Goal: Task Accomplishment & Management: Manage account settings

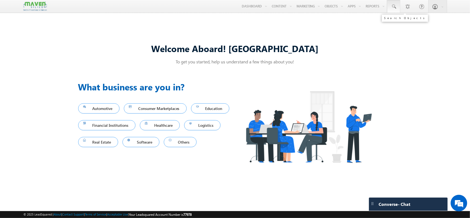
click at [394, 8] on span at bounding box center [394, 7] width 6 height 6
paste input "[EMAIL_ADDRESS][DOMAIN_NAME]"
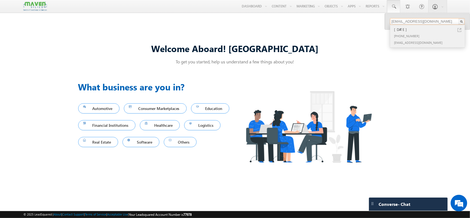
type input "[EMAIL_ADDRESS][DOMAIN_NAME]"
click at [418, 34] on div "[PHONE_NUMBER]" at bounding box center [430, 35] width 74 height 7
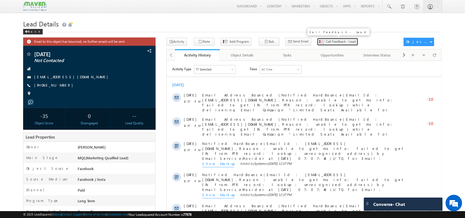
click at [327, 45] on button "Call Feedback - Lead" at bounding box center [337, 42] width 41 height 8
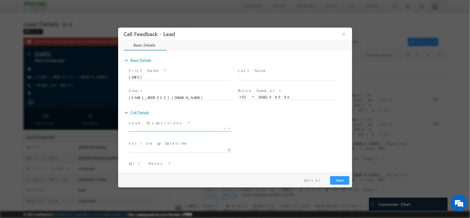
click at [171, 130] on span "X" at bounding box center [180, 128] width 103 height 6
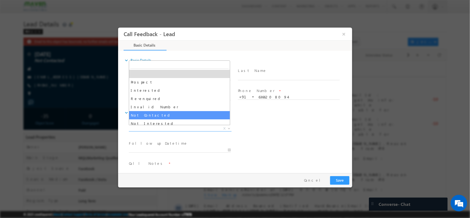
select select "Not Contacted"
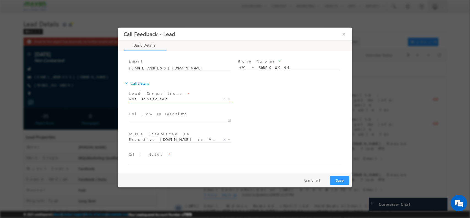
click at [181, 117] on div at bounding box center [182, 120] width 107 height 7
click at [158, 161] on textarea at bounding box center [235, 160] width 212 height 6
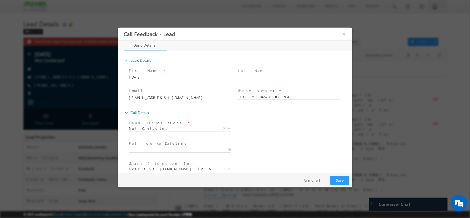
type textarea "NPU"
drag, startPoint x: 334, startPoint y: 185, endPoint x: 340, endPoint y: 181, distance: 6.9
click at [340, 181] on div "Pay & Save Save Cancel" at bounding box center [236, 180] width 237 height 14
drag, startPoint x: 340, startPoint y: 181, endPoint x: 477, endPoint y: 75, distance: 173.2
click at [340, 181] on button "Save" at bounding box center [339, 180] width 19 height 9
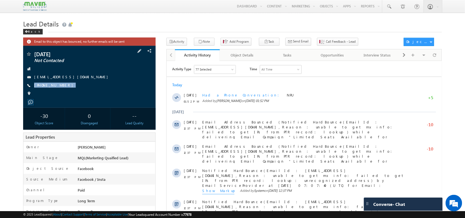
drag, startPoint x: 64, startPoint y: 85, endPoint x: 62, endPoint y: 89, distance: 4.2
click at [62, 89] on div "Chaitra Not Contacted chai@28gmai.com +91-6366208094" at bounding box center [89, 75] width 127 height 48
copy div "+91-6366208094"
click at [389, 5] on span at bounding box center [389, 7] width 6 height 6
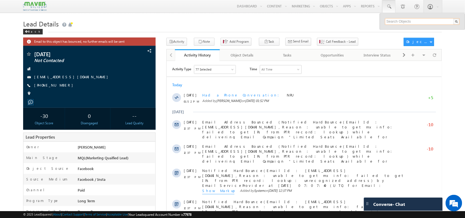
paste input "vanisk443@gmail.com"
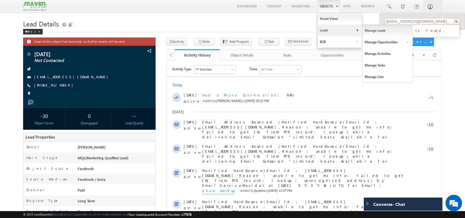
type input "vanisk443@gmail.com"
click at [377, 34] on link "Manage Leads" at bounding box center [387, 31] width 50 height 12
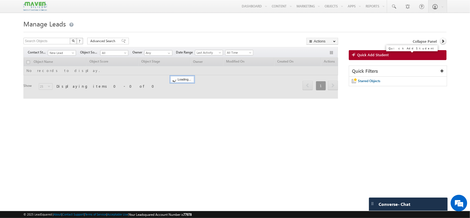
click at [377, 51] on link "Quick Add Student" at bounding box center [398, 55] width 98 height 10
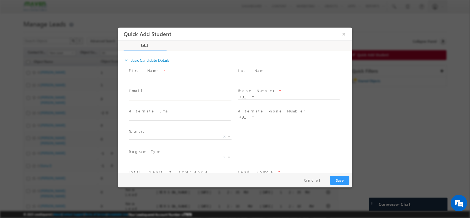
click at [170, 97] on input "text" at bounding box center [180, 98] width 102 height 6
type input "vanisk443@gmail.com"
click at [176, 73] on span "First Name *" at bounding box center [180, 70] width 102 height 6
click at [257, 95] on input "text" at bounding box center [288, 97] width 102 height 6
paste input "9740351437"
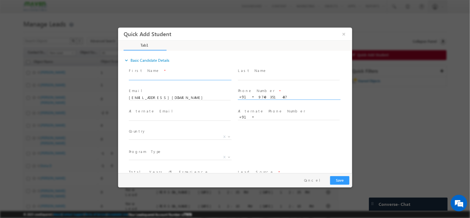
type input "9740351437"
click at [161, 77] on input "text" at bounding box center [180, 77] width 102 height 6
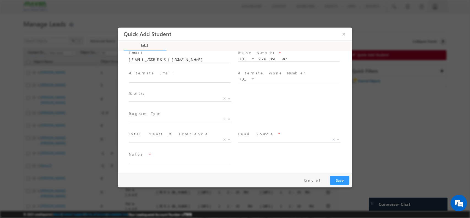
type input "Vani"
click at [187, 141] on span "X" at bounding box center [180, 141] width 103 height 6
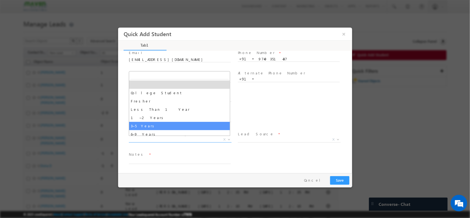
drag, startPoint x: 183, startPoint y: 140, endPoint x: 174, endPoint y: 125, distance: 17.2
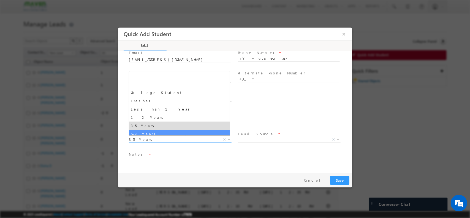
drag, startPoint x: 173, startPoint y: 138, endPoint x: 156, endPoint y: 133, distance: 18.2
select select "6–9 Years"
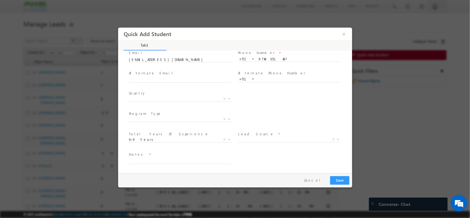
click at [156, 133] on label "Total Years Of Experience" at bounding box center [169, 133] width 80 height 5
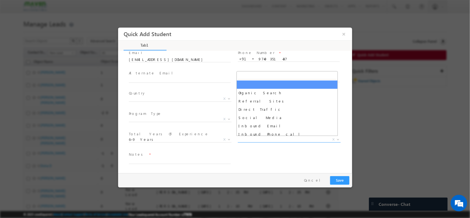
click at [246, 136] on span "X" at bounding box center [288, 139] width 103 height 6
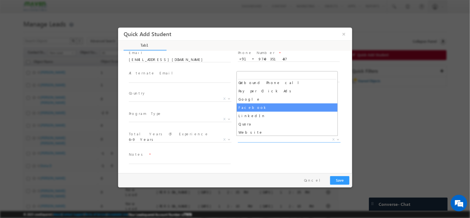
select select "Facebook"
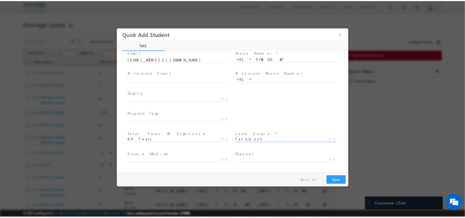
scroll to position [58, 0]
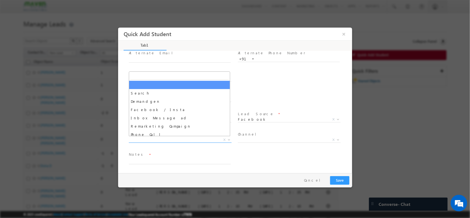
click at [165, 140] on span "X" at bounding box center [180, 140] width 103 height 6
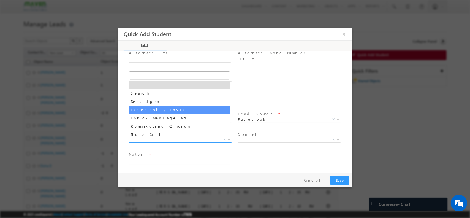
select select "Facebook / Insta"
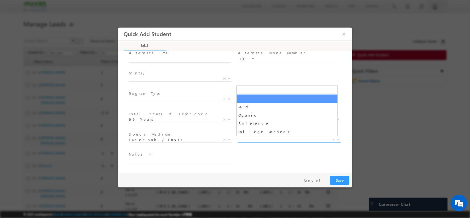
click at [277, 137] on span "X" at bounding box center [288, 140] width 103 height 6
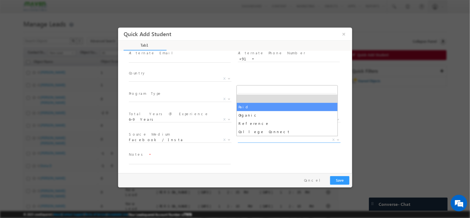
select select "Paid"
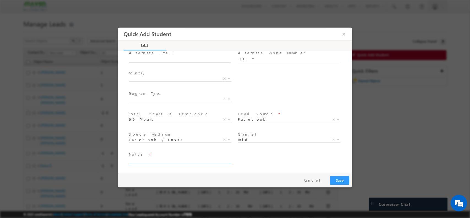
click at [159, 158] on textarea at bounding box center [180, 160] width 102 height 6
type textarea "Bengaluru /NPU"
click at [344, 177] on button "Save" at bounding box center [339, 180] width 19 height 9
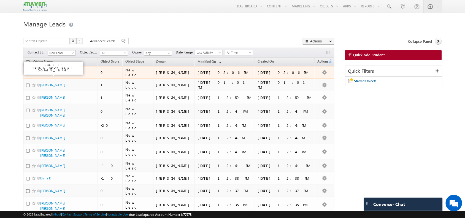
click at [41, 72] on link "Vani" at bounding box center [43, 72] width 6 height 4
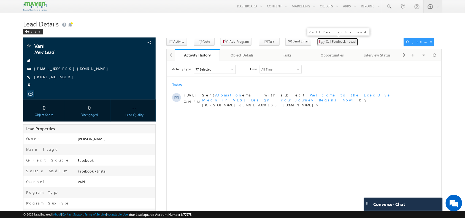
click at [326, 42] on span "Call Feedback - Lead" at bounding box center [341, 41] width 30 height 5
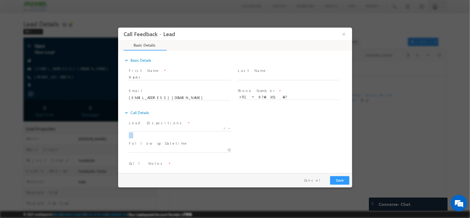
drag, startPoint x: 173, startPoint y: 133, endPoint x: 157, endPoint y: 125, distance: 18.1
click at [157, 125] on div "Lead Dispositions * Prospect Interested Re-enquired Invalid Number Not Contacte…" at bounding box center [182, 126] width 107 height 13
click at [165, 125] on span "Lead Dispositions *" at bounding box center [180, 123] width 102 height 6
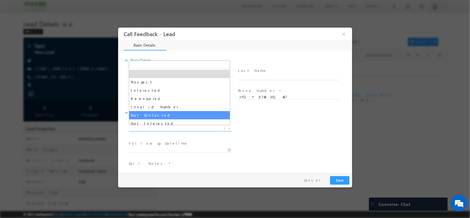
drag, startPoint x: 167, startPoint y: 125, endPoint x: 175, endPoint y: 115, distance: 12.8
select select "Not Contacted"
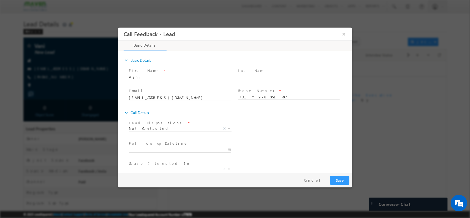
click at [175, 115] on div "expand_more Call Details" at bounding box center [237, 112] width 228 height 10
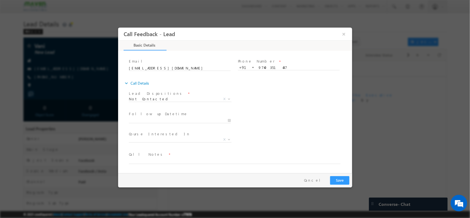
click at [162, 164] on span at bounding box center [232, 166] width 206 height 6
click at [154, 160] on textarea at bounding box center [235, 160] width 212 height 6
type textarea "NPU / Mail / WA sent"
click at [340, 179] on button "Save" at bounding box center [339, 180] width 19 height 9
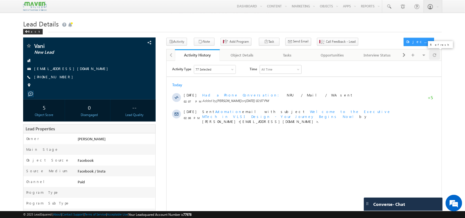
click at [433, 56] on span at bounding box center [434, 55] width 3 height 10
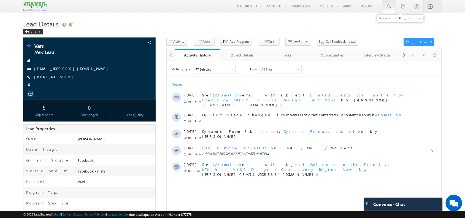
click at [392, 5] on link at bounding box center [388, 6] width 13 height 13
paste input "chinmayakumar.pradhan24@gmail.com"
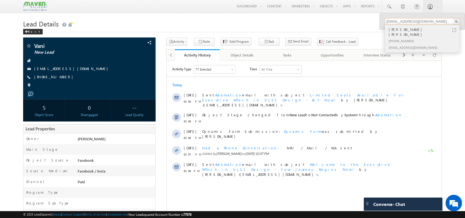
type input "chinmayakumar.pradhan24@gmail.com"
click at [401, 37] on div "+91-7873839933" at bounding box center [424, 40] width 74 height 7
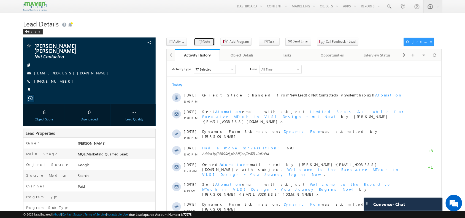
click at [198, 43] on icon "button" at bounding box center [200, 41] width 4 height 5
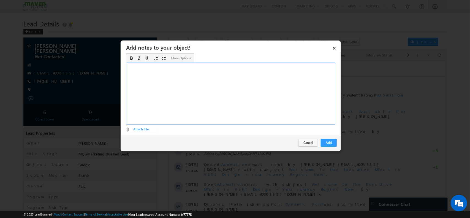
click at [252, 83] on div "Rich Text Editor, Description-inline-editor-div" at bounding box center [230, 93] width 209 height 62
click at [208, 74] on div "Btech- EIE - 6.9 cgpa ​" at bounding box center [230, 93] width 209 height 62
drag, startPoint x: 329, startPoint y: 135, endPoint x: 329, endPoint y: 140, distance: 4.4
click at [329, 140] on div "Add Cancel" at bounding box center [231, 143] width 220 height 16
click at [330, 142] on button "Add" at bounding box center [329, 143] width 16 height 8
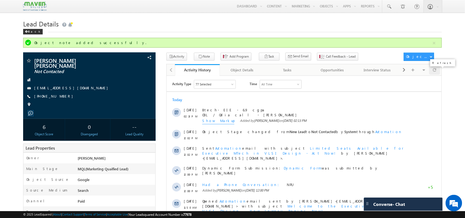
click at [437, 75] on div at bounding box center [434, 70] width 11 height 10
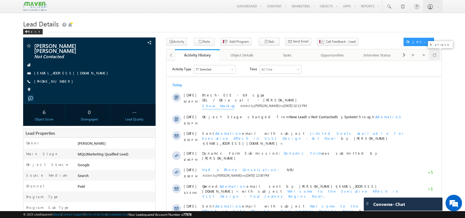
click at [435, 54] on span at bounding box center [434, 55] width 3 height 10
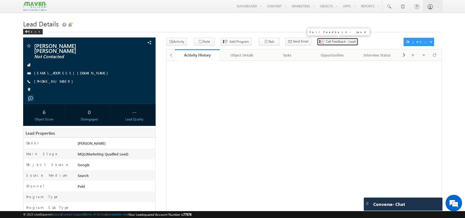
click at [326, 40] on span "Call Feedback - Lead" at bounding box center [341, 41] width 30 height 5
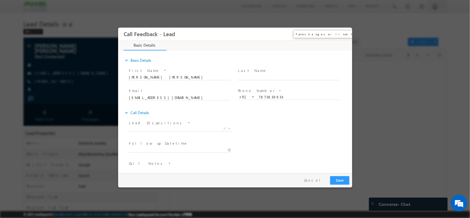
click at [343, 34] on button "×" at bounding box center [343, 34] width 9 height 10
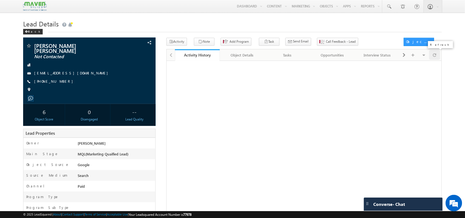
click at [433, 57] on span at bounding box center [434, 55] width 3 height 10
click at [434, 57] on span at bounding box center [434, 55] width 3 height 10
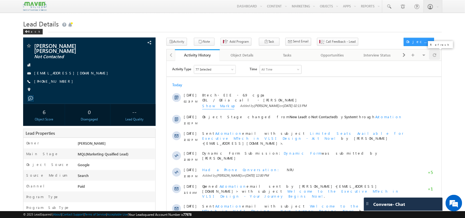
click at [434, 57] on span at bounding box center [434, 55] width 3 height 10
drag, startPoint x: 105, startPoint y: 68, endPoint x: 52, endPoint y: 58, distance: 54.0
click at [52, 58] on div "chinmaya kumar pradhan Not Contacted chinmayakumar.pradhan24@gmail.com +91-7873…" at bounding box center [89, 69] width 127 height 52
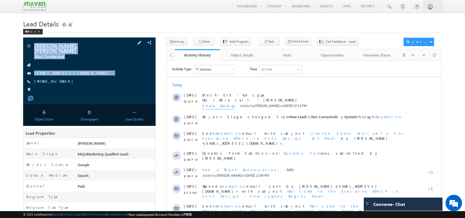
drag, startPoint x: 63, startPoint y: 79, endPoint x: 35, endPoint y: 43, distance: 45.8
click at [35, 43] on div "chinmaya kumar pradhan Not Contacted chinmayakumar.pradhan24@gmail.com" at bounding box center [89, 70] width 132 height 66
copy div "chinmaya kumar pradhan Not Contacted chinmayakumar.pradhan24@gmail.com"
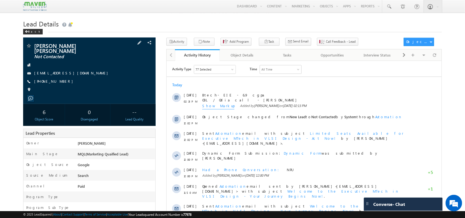
click at [78, 81] on div "chinmaya kumar pradhan Not Contacted chinmayakumar.pradhan24@gmail.com +91-7873…" at bounding box center [89, 69] width 127 height 52
drag, startPoint x: 67, startPoint y: 79, endPoint x: 55, endPoint y: 81, distance: 12.3
click at [55, 81] on div "chinmaya kumar pradhan Not Contacted chinmayakumar.pradhan24@gmail.com +91-7873…" at bounding box center [89, 69] width 127 height 52
copy div "+91-7873839933"
click at [430, 54] on div at bounding box center [434, 55] width 11 height 10
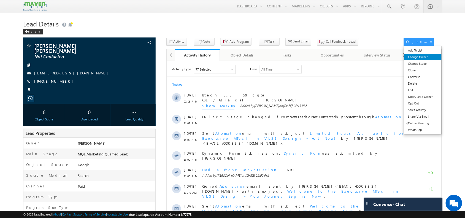
click at [419, 58] on link "Change Owner" at bounding box center [423, 57] width 38 height 7
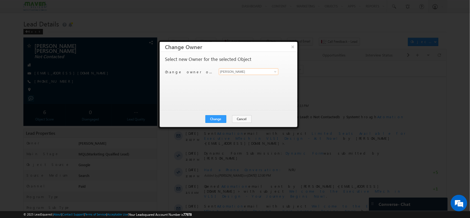
click at [246, 75] on input "[PERSON_NAME]" at bounding box center [249, 71] width 60 height 7
click at [264, 70] on input "[PERSON_NAME]" at bounding box center [249, 71] width 60 height 7
click at [273, 71] on span at bounding box center [275, 71] width 4 height 4
click at [250, 80] on span "lsq4@maven-silicon.com" at bounding box center [246, 82] width 50 height 4
type input "Komal"
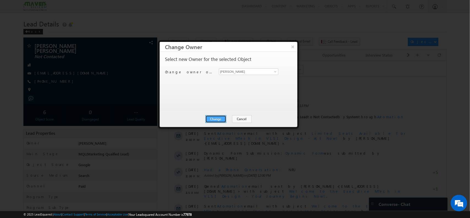
click at [217, 120] on button "Change" at bounding box center [215, 119] width 21 height 8
drag, startPoint x: 230, startPoint y: 116, endPoint x: 110, endPoint y: 30, distance: 148.3
click at [230, 116] on button "Close" at bounding box center [229, 119] width 18 height 8
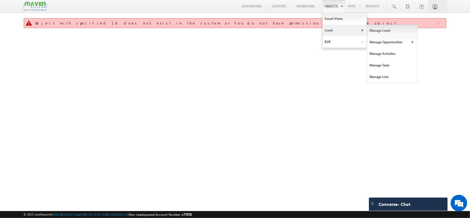
click at [368, 31] on link "Manage Leads" at bounding box center [392, 31] width 50 height 12
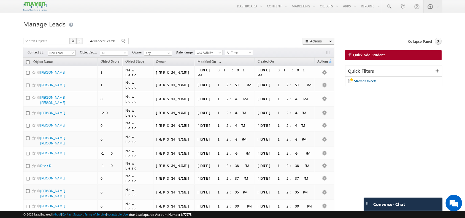
click at [72, 54] on span at bounding box center [73, 54] width 4 height 4
click at [62, 58] on link "All" at bounding box center [62, 59] width 28 height 5
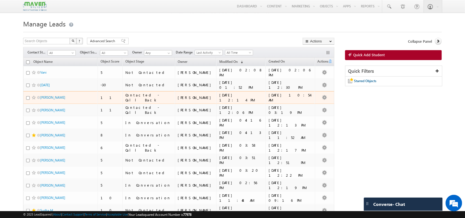
click at [103, 102] on td "11" at bounding box center [109, 97] width 25 height 13
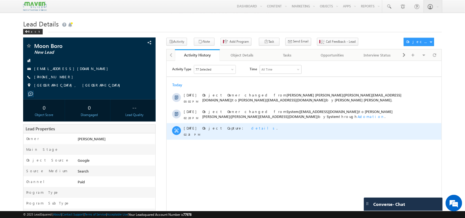
click at [251, 128] on span "details" at bounding box center [263, 127] width 25 height 5
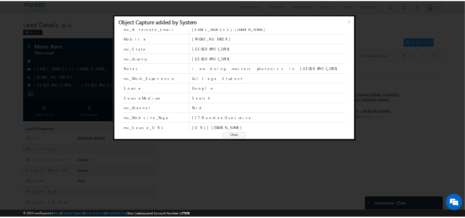
scroll to position [40, 0]
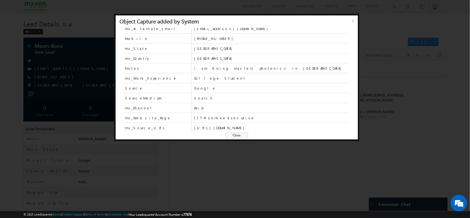
drag, startPoint x: 288, startPoint y: 129, endPoint x: 195, endPoint y: 112, distance: 94.8
click at [195, 125] on span "[URL][DOMAIN_NAME]" at bounding box center [271, 127] width 155 height 5
copy span "ttps://www.maven-silicon.com/executive-certification-courses-ihub-iit-roorkee/?…"
click at [292, 125] on span "https://www.maven-silicon.com/executive-certification-courses-ihub-iit-roorkee/…" at bounding box center [271, 127] width 155 height 5
drag, startPoint x: 290, startPoint y: 129, endPoint x: 192, endPoint y: 112, distance: 99.2
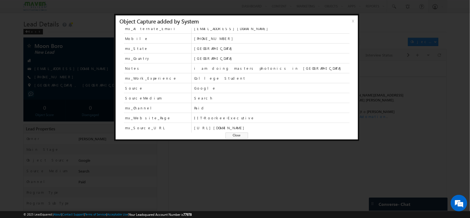
click at [192, 123] on div "mx_Source_URL https://www.maven-silicon.com/executive-certification-courses-ihu…" at bounding box center [237, 128] width 226 height 10
copy div "https://www.maven-silicon.com/executive-certification-courses-ihub-iit-roorkee/…"
click at [352, 18] on span "x" at bounding box center [354, 23] width 4 height 10
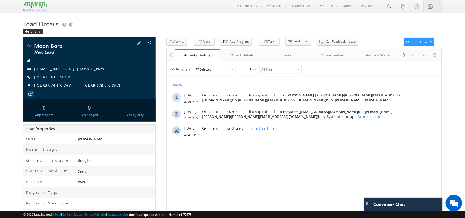
click at [53, 77] on span "+91-7635987711" at bounding box center [55, 77] width 42 height 6
click at [48, 78] on span "+91-7635987711" at bounding box center [55, 77] width 42 height 6
copy span "7635987711"
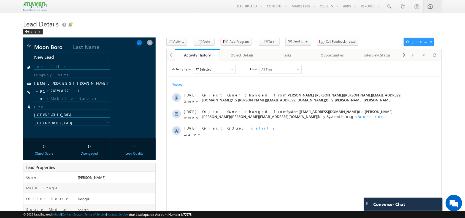
click at [57, 92] on input "7635987711" at bounding box center [72, 91] width 76 height 7
click at [95, 86] on input "munkxhry@gmail.com" at bounding box center [72, 83] width 76 height 5
type input "m"
paste input "iboromoon@gmail.com"
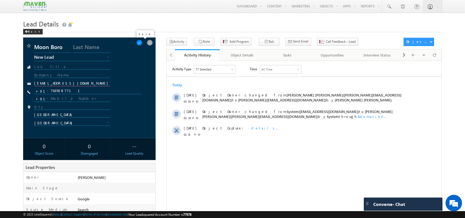
type input "iboromoon@gmail.com"
click at [142, 41] on span at bounding box center [139, 43] width 6 height 6
click at [142, 43] on span at bounding box center [139, 43] width 6 height 6
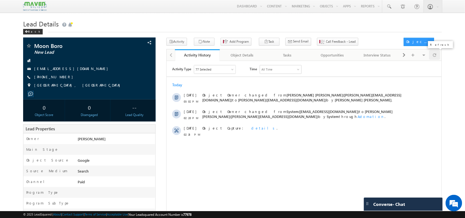
click at [429, 54] on div at bounding box center [434, 55] width 11 height 10
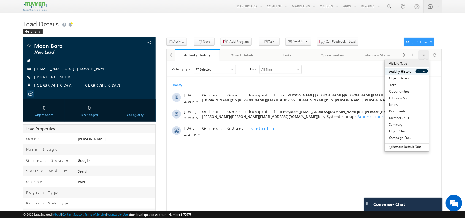
scroll to position [0, 0]
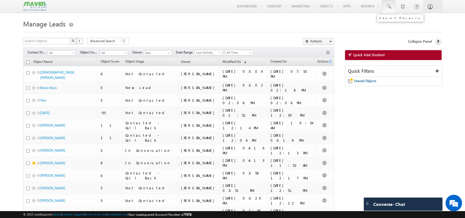
click at [388, 7] on span at bounding box center [389, 7] width 6 height 6
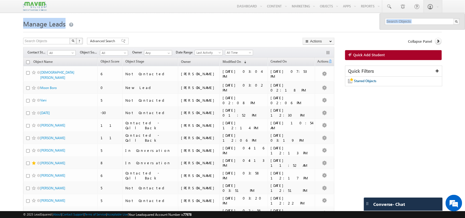
drag, startPoint x: 426, startPoint y: 32, endPoint x: 423, endPoint y: 29, distance: 3.9
click at [423, 29] on body "Menu Shubham lsq6@ maven -sili con.c om" at bounding box center [232, 209] width 465 height 418
click at [407, 22] on input "text" at bounding box center [422, 21] width 75 height 7
type input "Vikas Vankar"
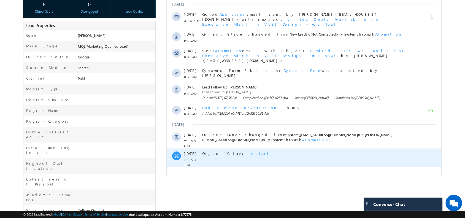
scroll to position [108, 0]
click at [251, 151] on span "details" at bounding box center [263, 153] width 25 height 5
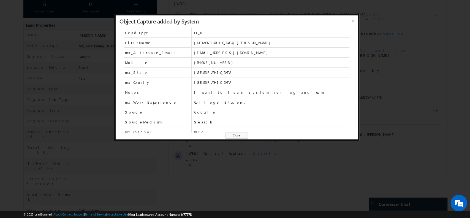
click at [352, 22] on span "x" at bounding box center [354, 23] width 4 height 10
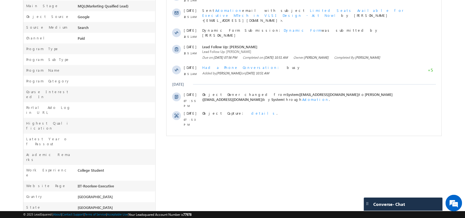
scroll to position [0, 0]
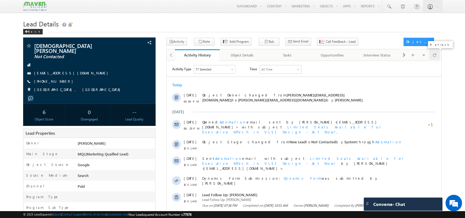
click at [436, 55] on span at bounding box center [434, 55] width 3 height 10
click at [33, 45] on div "VAIBHAV TIWARI Not Contacted" at bounding box center [89, 46] width 127 height 6
click at [39, 46] on div at bounding box center [40, 45] width 3 height 1
click at [29, 46] on span at bounding box center [29, 46] width 6 height 6
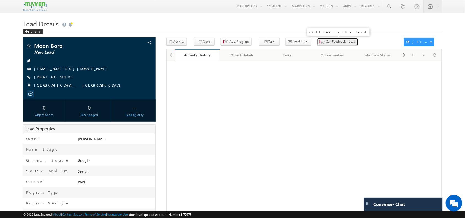
click at [317, 46] on button "Call Feedback - Lead" at bounding box center [337, 42] width 41 height 8
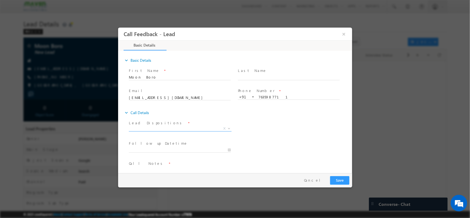
click at [177, 130] on span "Prospect Interested Re-enquired Invalid Number Not Contacted Not Interested In …" at bounding box center [182, 129] width 107 height 7
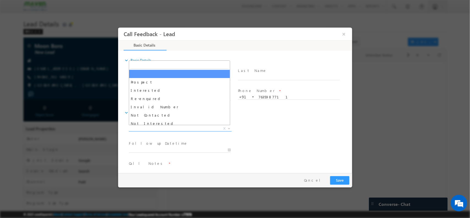
click at [174, 127] on span "X" at bounding box center [180, 128] width 103 height 6
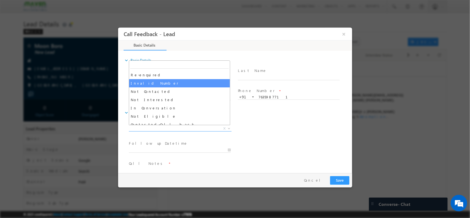
scroll to position [24, 0]
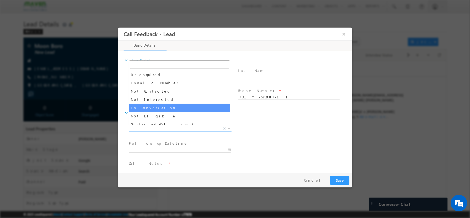
select select "In Conversation"
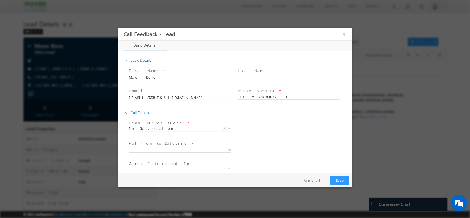
scroll to position [29, 0]
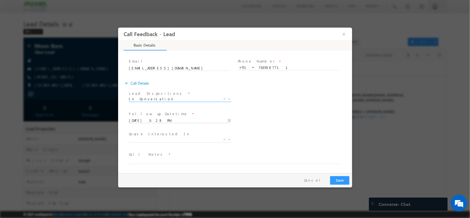
click at [168, 118] on input "[DATE] 3:28 PM" at bounding box center [180, 121] width 102 height 6
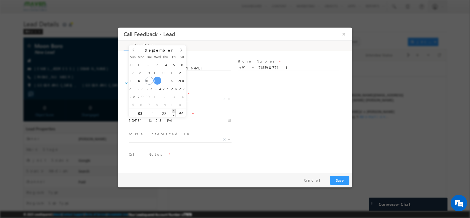
type input "[DATE] 3:29 PM"
type input "29"
click at [174, 111] on span at bounding box center [173, 110] width 4 height 4
type input "[DATE] 3:30 PM"
type input "30"
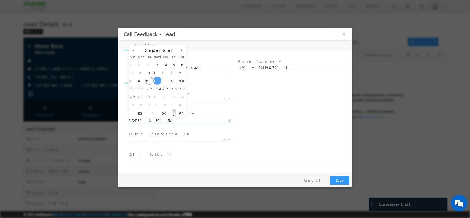
click at [174, 111] on span at bounding box center [173, 110] width 4 height 4
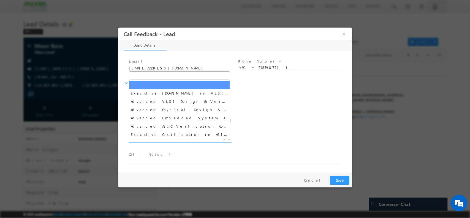
click at [172, 137] on span "X" at bounding box center [180, 139] width 103 height 6
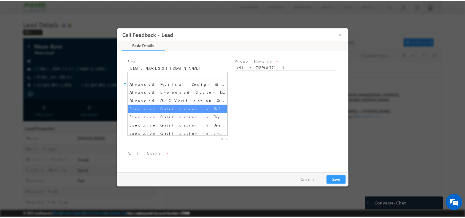
scroll to position [26, 0]
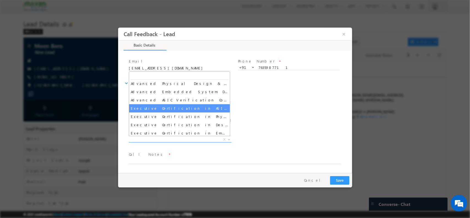
select select "Executive Certification in ASIC Verification"
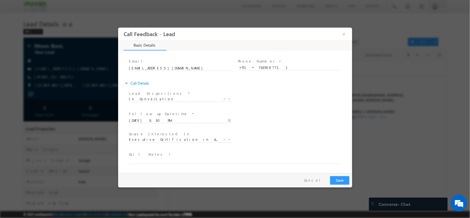
click at [174, 155] on span "Call Notes *" at bounding box center [232, 154] width 206 height 6
click at [171, 158] on textarea at bounding box center [235, 160] width 212 height 6
click at [129, 160] on textarea "Mtech - 1 st year / Photonics / Btech passout / VM Pitched" at bounding box center [235, 160] width 212 height 6
click at [270, 158] on textarea "IIT Roorkee Mtech - 1 st year / Photonics / Btech passout / VM Pitched" at bounding box center [235, 160] width 212 height 6
type textarea "IIT Roorkee Mtech - 1 st year / Photonics / Btech passout / VM Pitched / will c…"
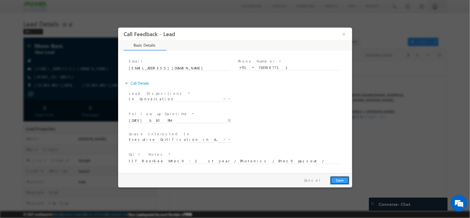
click at [343, 178] on button "Save" at bounding box center [339, 180] width 19 height 9
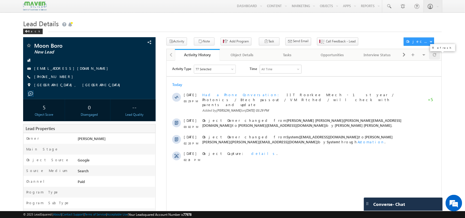
click at [435, 59] on span at bounding box center [434, 55] width 3 height 10
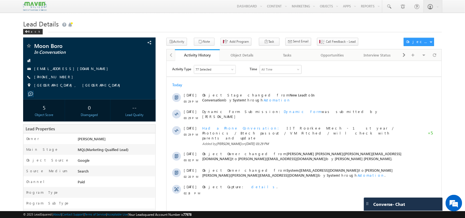
click at [435, 61] on div "Activity History Activity History Object Details Object Details Tasks Tasks Opp…" at bounding box center [303, 55] width 275 height 12
click at [435, 58] on span at bounding box center [434, 55] width 3 height 10
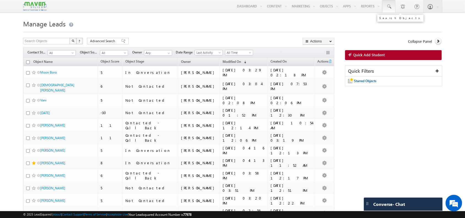
click at [390, 5] on span at bounding box center [389, 7] width 6 height 6
type input "v"
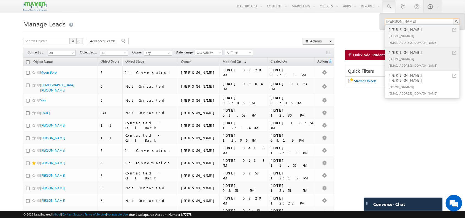
type input "Vikas Vankar"
click at [404, 57] on div "+91-8147074302" at bounding box center [424, 58] width 74 height 7
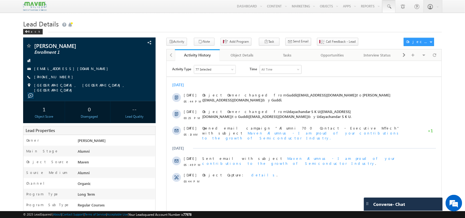
click at [394, 2] on link at bounding box center [388, 6] width 13 height 13
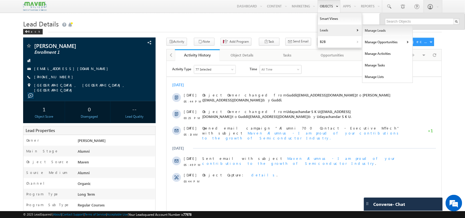
click at [369, 31] on link "Manage Leads" at bounding box center [387, 31] width 50 height 12
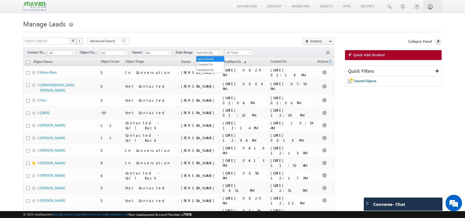
click at [210, 51] on span "Last Activity" at bounding box center [208, 52] width 26 height 5
click at [208, 63] on link "Created On" at bounding box center [210, 64] width 28 height 5
drag, startPoint x: 241, startPoint y: 54, endPoint x: 240, endPoint y: 100, distance: 45.4
click at [240, 100] on body "Menu Shubham lsq6@ maven -sili con.c om" at bounding box center [232, 209] width 465 height 418
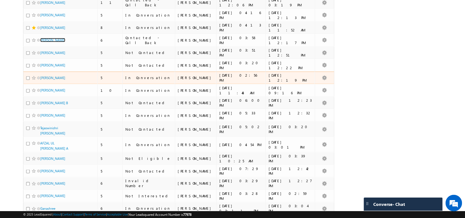
scroll to position [135, 0]
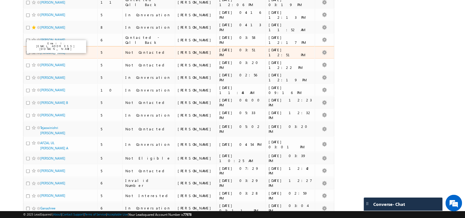
drag, startPoint x: 53, startPoint y: 52, endPoint x: 2, endPoint y: 56, distance: 51.1
click at [2, 56] on body "Menu Shubham lsq6@ maven -sili con.c om" at bounding box center [232, 74] width 465 height 418
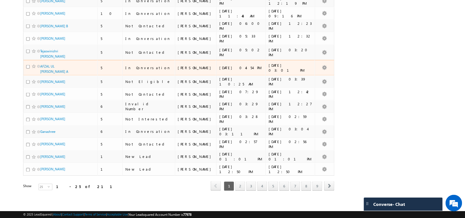
scroll to position [212, 0]
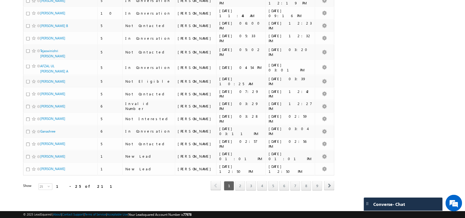
drag, startPoint x: 54, startPoint y: 116, endPoint x: 0, endPoint y: 118, distance: 54.5
click at [240, 181] on link "2" at bounding box center [240, 185] width 10 height 9
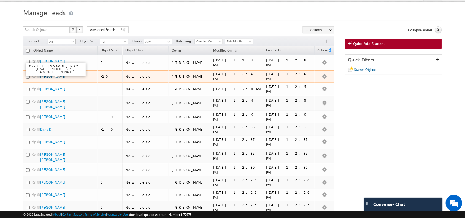
scroll to position [12, 0]
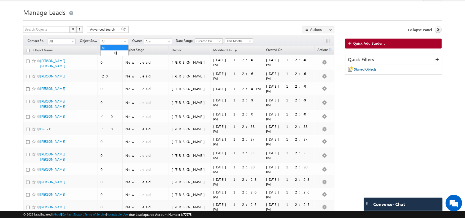
click at [116, 41] on span "All" at bounding box center [113, 41] width 26 height 5
click at [114, 65] on link "Google" at bounding box center [114, 63] width 28 height 5
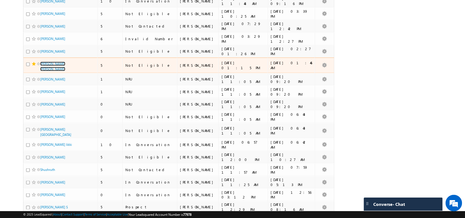
scroll to position [0, 0]
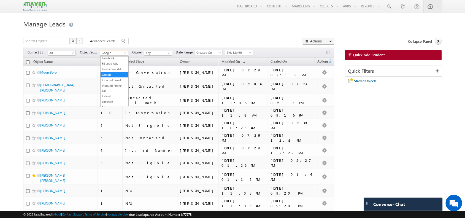
click at [122, 53] on span "Google" at bounding box center [113, 52] width 26 height 5
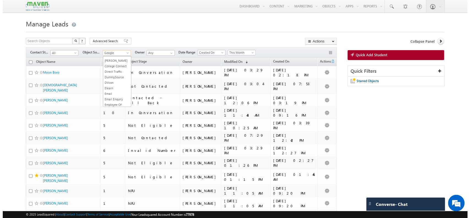
scroll to position [32, 0]
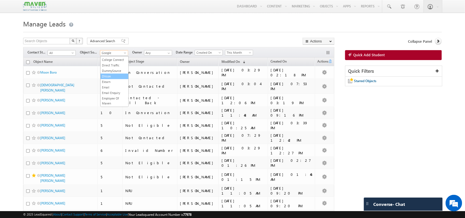
click at [110, 79] on link "DVcon" at bounding box center [114, 76] width 28 height 5
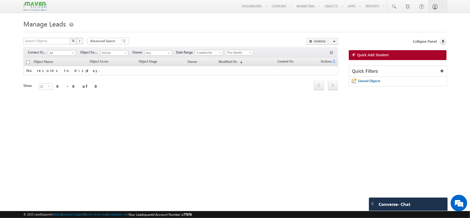
click at [114, 50] on div "All alumni Apps B2C Chatbot COE College Connect Direct Traffic DummySource DVco…" at bounding box center [114, 53] width 28 height 6
click at [117, 54] on span "DVcon" at bounding box center [113, 52] width 26 height 5
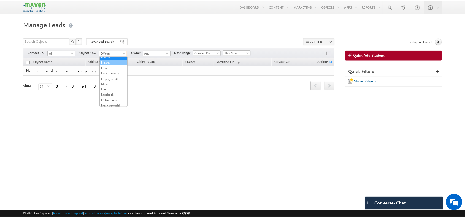
scroll to position [53, 0]
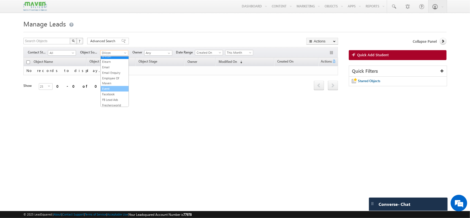
click at [105, 91] on link "Event" at bounding box center [115, 88] width 28 height 5
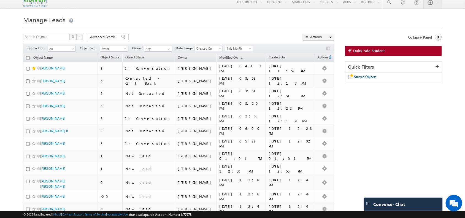
scroll to position [0, 0]
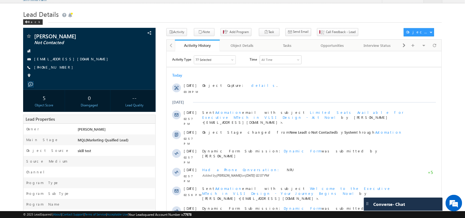
scroll to position [9, 0]
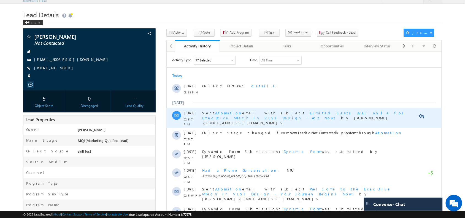
drag, startPoint x: 243, startPoint y: 107, endPoint x: 243, endPoint y: 116, distance: 9.4
click at [243, 116] on div "Sent Automation email with subject Limited Seats Available for Executive MTech …" at bounding box center [303, 117] width 202 height 15
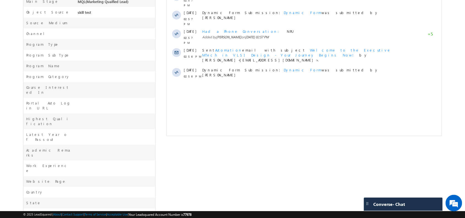
scroll to position [0, 0]
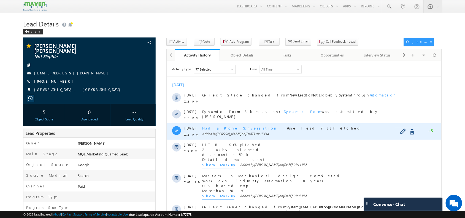
scroll to position [20, 0]
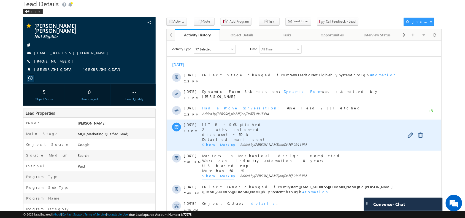
click at [217, 144] on span "Show Markup" at bounding box center [218, 145] width 32 height 6
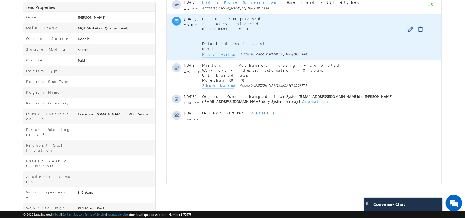
scroll to position [125, 0]
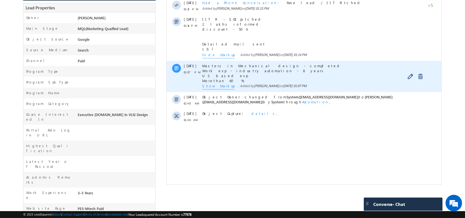
click at [211, 90] on div "Masters in Mechanical design - completed Work exp - industry automation - 8 yea…" at bounding box center [303, 76] width 202 height 31
click at [221, 90] on div "Masters in Mechanical design - completed Work exp - industry automation - 8 yea…" at bounding box center [303, 76] width 202 height 31
click at [217, 89] on span "Show Markup" at bounding box center [218, 86] width 32 height 6
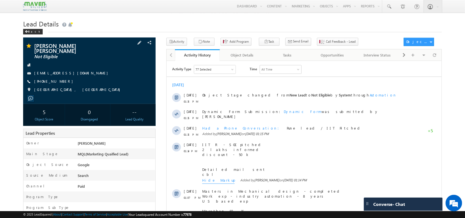
click at [56, 79] on span "+91-9651765533" at bounding box center [55, 82] width 42 height 6
copy span "9651765533"
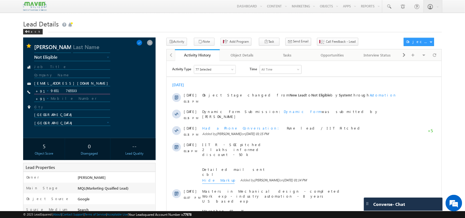
click at [61, 90] on input "9651765533" at bounding box center [72, 91] width 76 height 7
click at [142, 42] on span at bounding box center [139, 43] width 6 height 6
click at [142, 43] on span at bounding box center [139, 43] width 6 height 6
click at [58, 92] on input "9651765533" at bounding box center [88, 91] width 108 height 7
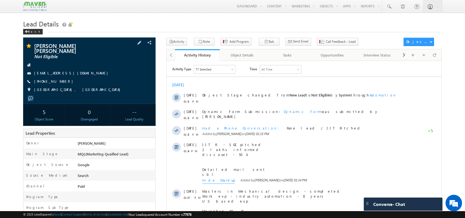
click at [56, 79] on span "+91-9651765533" at bounding box center [55, 82] width 42 height 6
click at [50, 79] on span "+91-9651765533" at bounding box center [55, 82] width 42 height 6
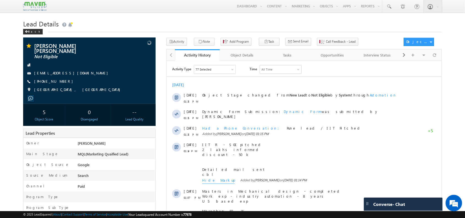
copy span "9651765533"
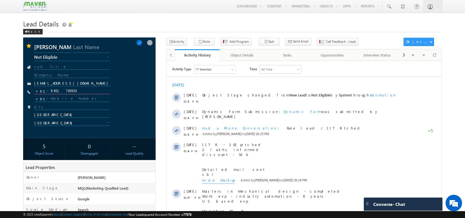
click at [65, 93] on input "9651765533" at bounding box center [72, 91] width 76 height 7
click at [204, 45] on button "Note" at bounding box center [204, 42] width 21 height 8
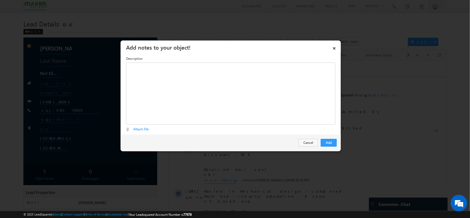
click at [296, 111] on div at bounding box center [230, 93] width 209 height 62
click at [326, 142] on button "Add" at bounding box center [329, 143] width 16 height 8
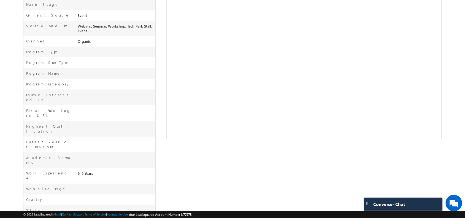
scroll to position [144, 0]
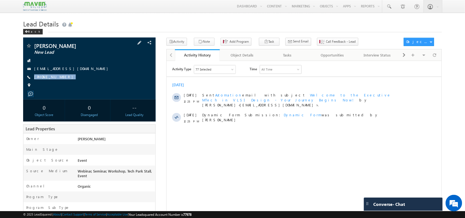
drag, startPoint x: 62, startPoint y: 77, endPoint x: 62, endPoint y: 81, distance: 4.2
click at [62, 81] on div "[PERSON_NAME] New Lead [EMAIL_ADDRESS][DOMAIN_NAME] [PHONE_NUMBER]" at bounding box center [89, 67] width 127 height 48
copy div "[PHONE_NUMBER]"
